Goal: Communication & Community: Connect with others

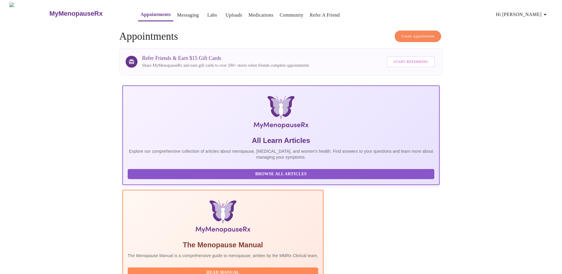
click at [530, 13] on span "Hi [PERSON_NAME]" at bounding box center [522, 14] width 53 height 8
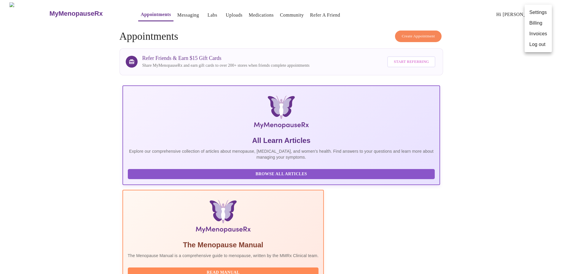
click at [164, 13] on div at bounding box center [283, 137] width 567 height 274
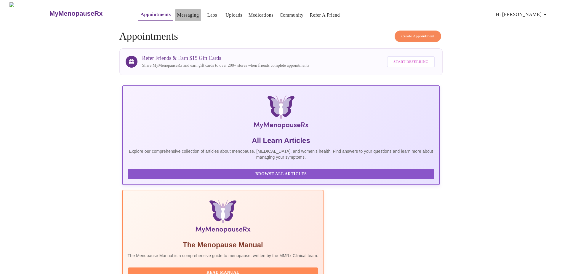
click at [177, 12] on link "Messaging" at bounding box center [188, 15] width 22 height 8
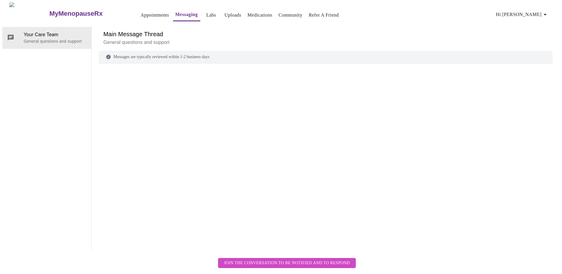
scroll to position [22, 0]
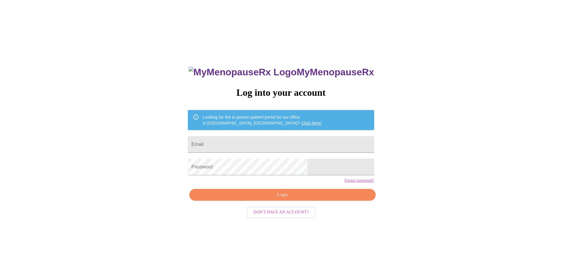
scroll to position [6, 0]
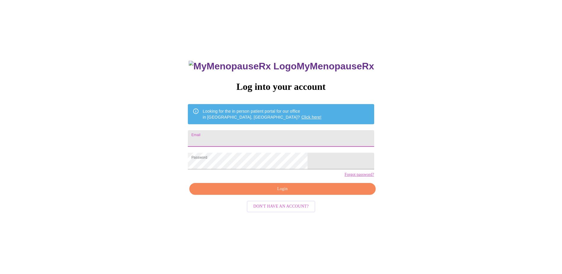
click at [253, 134] on input "Email" at bounding box center [281, 138] width 186 height 17
